Goal: Task Accomplishment & Management: Manage account settings

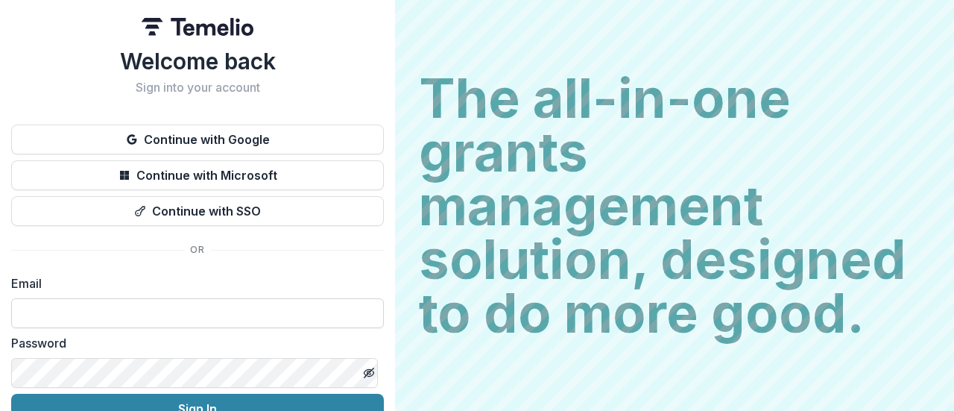
click at [151, 309] on input at bounding box center [197, 313] width 373 height 30
type input "**********"
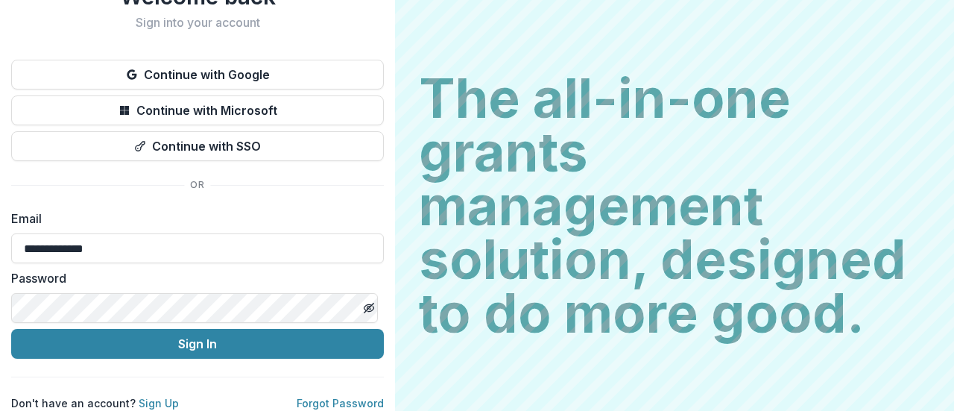
scroll to position [76, 0]
click at [11, 329] on button "Sign In" at bounding box center [197, 344] width 373 height 30
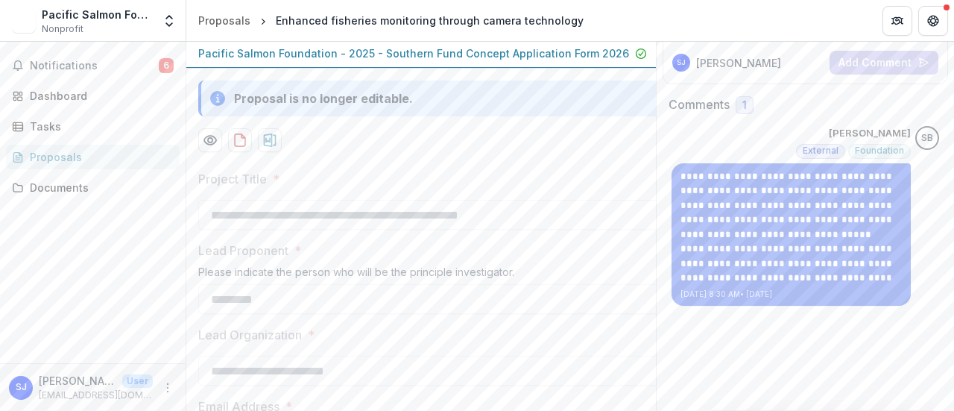
scroll to position [149, 0]
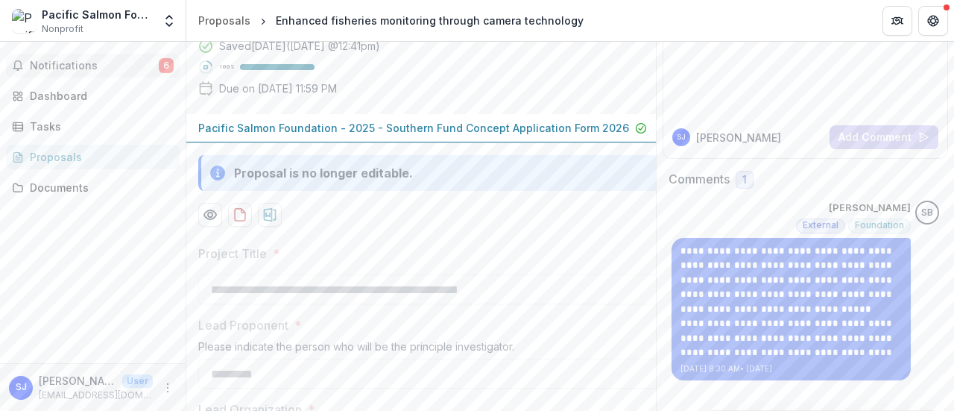
click at [97, 64] on span "Notifications" at bounding box center [94, 66] width 129 height 13
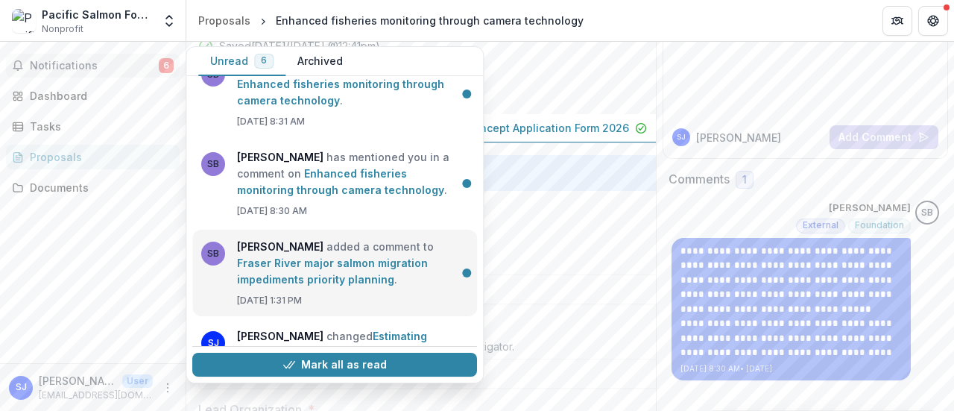
scroll to position [0, 0]
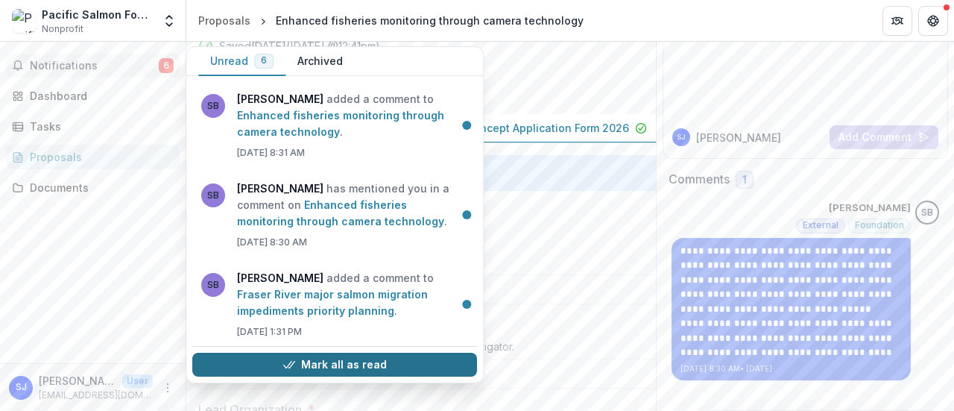
click at [350, 364] on button "Mark all as read" at bounding box center [334, 365] width 285 height 24
